Goal: Find specific page/section: Find specific page/section

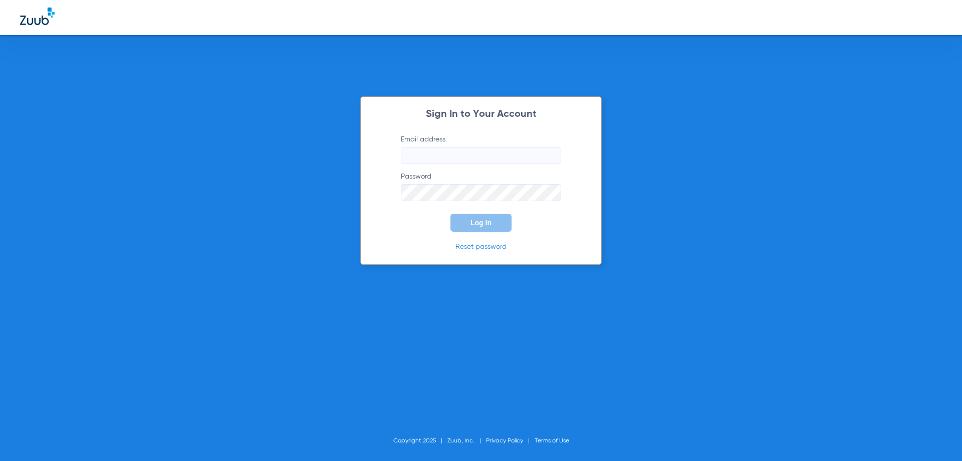
type input "jasper.joven@elevate-dental.com"
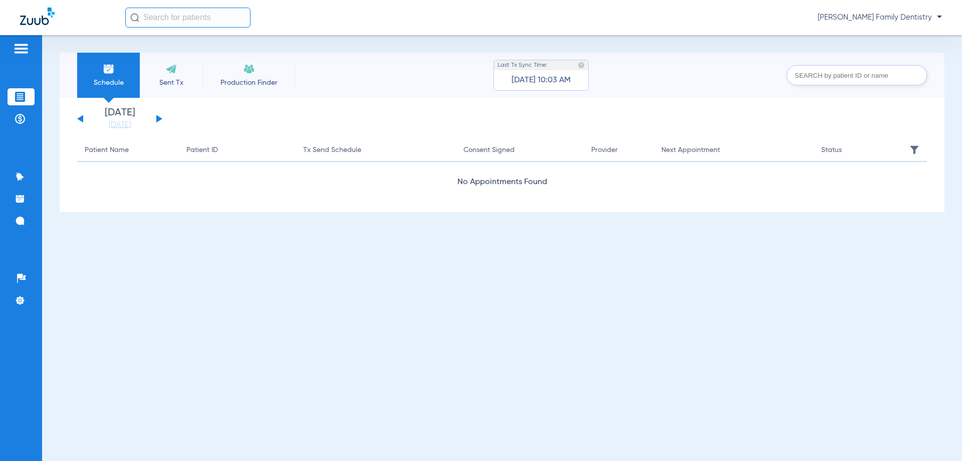
click at [878, 13] on span "[PERSON_NAME] Family Dentistry" at bounding box center [880, 18] width 124 height 10
click at [907, 11] on div at bounding box center [481, 230] width 962 height 461
click at [940, 16] on span "[PERSON_NAME] Family Dentistry" at bounding box center [880, 18] width 124 height 10
click at [940, 16] on div at bounding box center [481, 230] width 962 height 461
click at [940, 16] on span "[PERSON_NAME] Family Dentistry" at bounding box center [880, 18] width 124 height 10
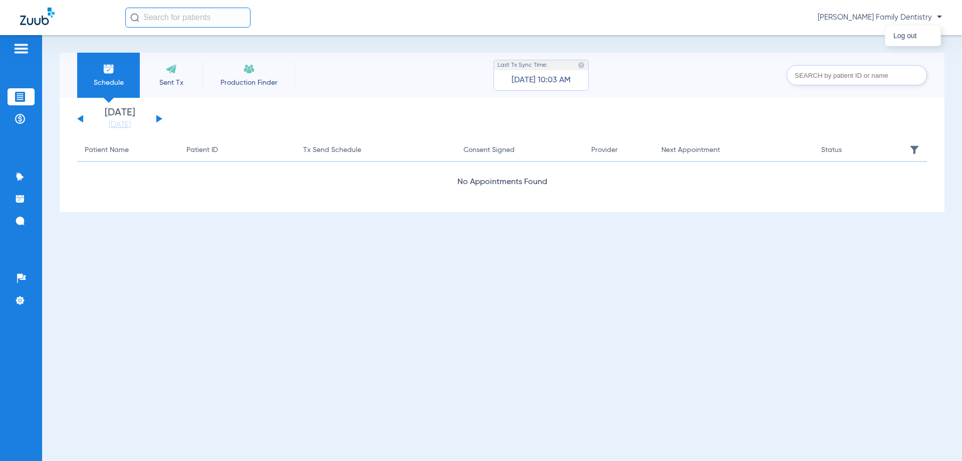
click at [907, 16] on div at bounding box center [481, 230] width 962 height 461
click at [915, 18] on span "[PERSON_NAME] Family Dentistry" at bounding box center [880, 18] width 124 height 10
click at [933, 18] on div at bounding box center [481, 230] width 962 height 461
click at [938, 17] on span "[PERSON_NAME] Family Dentistry" at bounding box center [880, 18] width 124 height 10
click at [869, 17] on div at bounding box center [481, 230] width 962 height 461
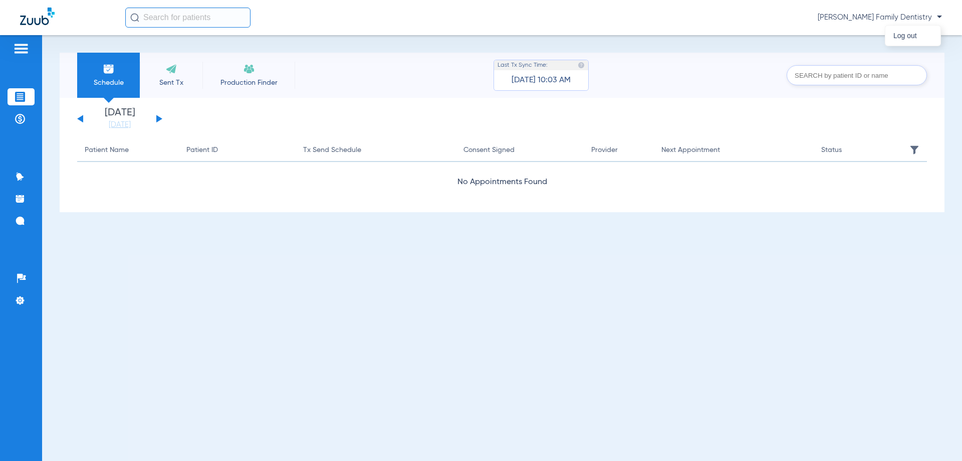
click at [869, 17] on span "[PERSON_NAME] Family Dentistry" at bounding box center [880, 18] width 124 height 10
drag, startPoint x: 867, startPoint y: 17, endPoint x: 579, endPoint y: 15, distance: 287.7
click at [579, 15] on div at bounding box center [481, 230] width 962 height 461
